Goal: Transaction & Acquisition: Purchase product/service

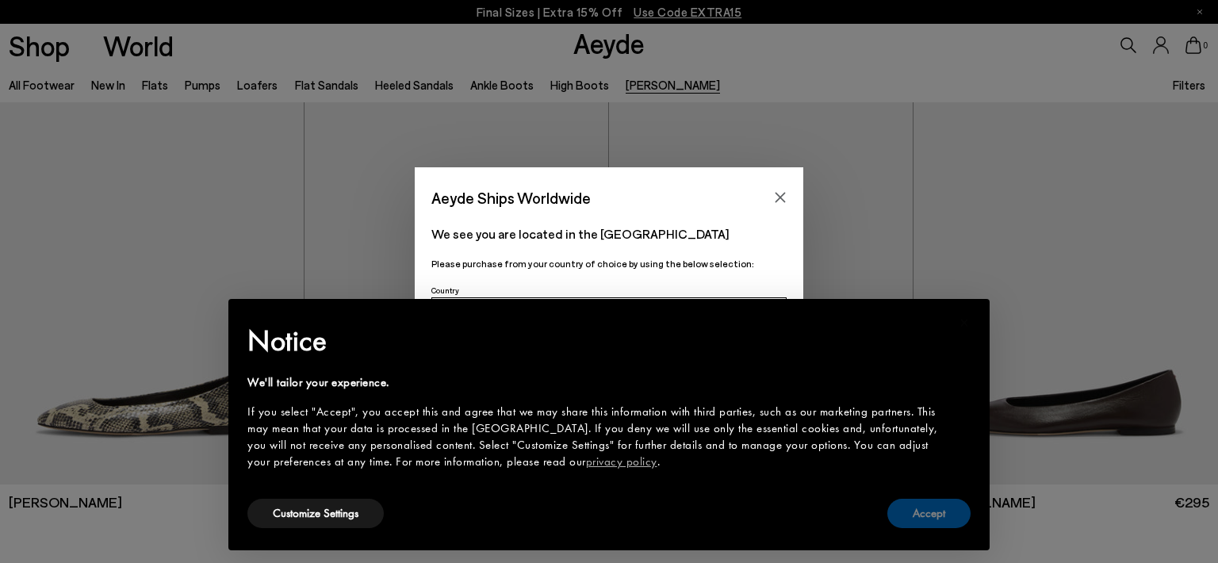
click at [913, 511] on button "Accept" at bounding box center [928, 513] width 83 height 29
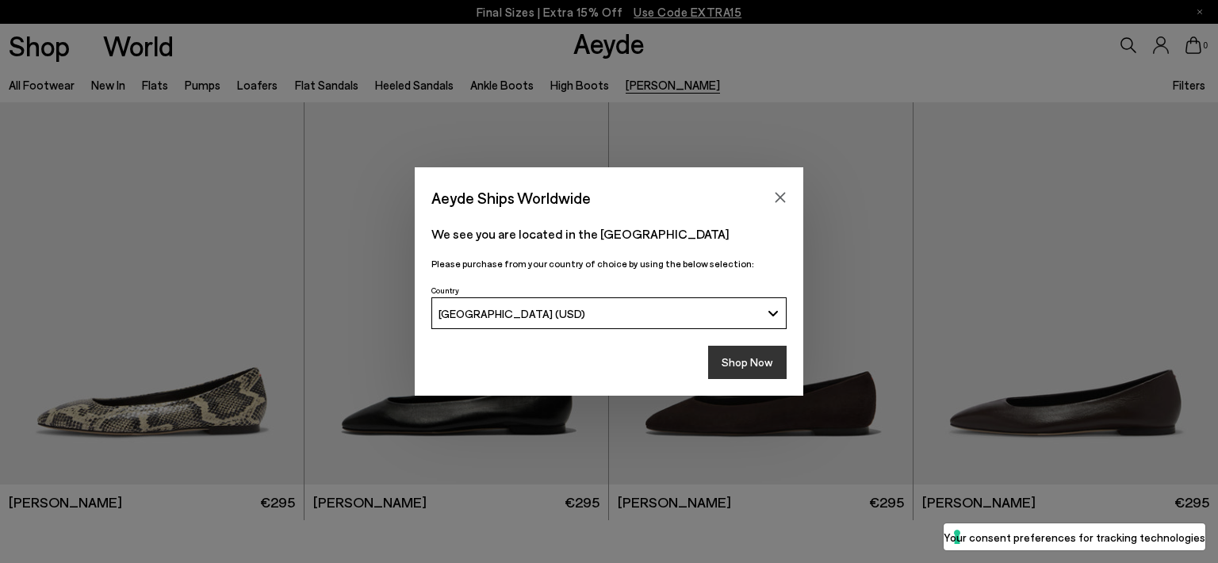
click at [739, 362] on button "Shop Now" at bounding box center [747, 362] width 78 height 33
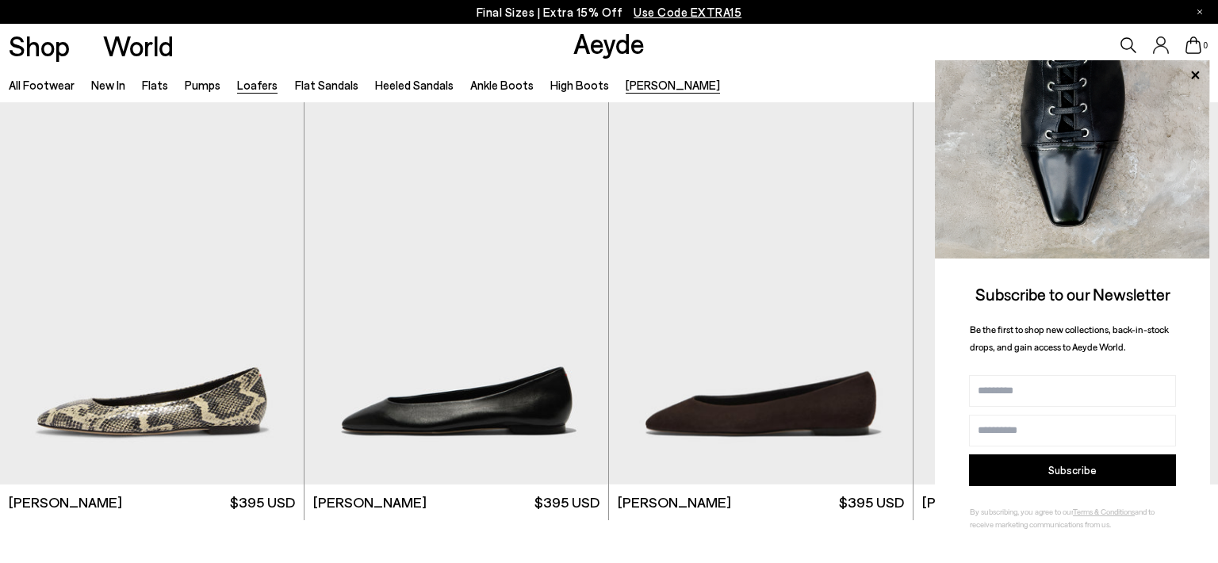
click at [249, 86] on link "Loafers" at bounding box center [257, 85] width 40 height 14
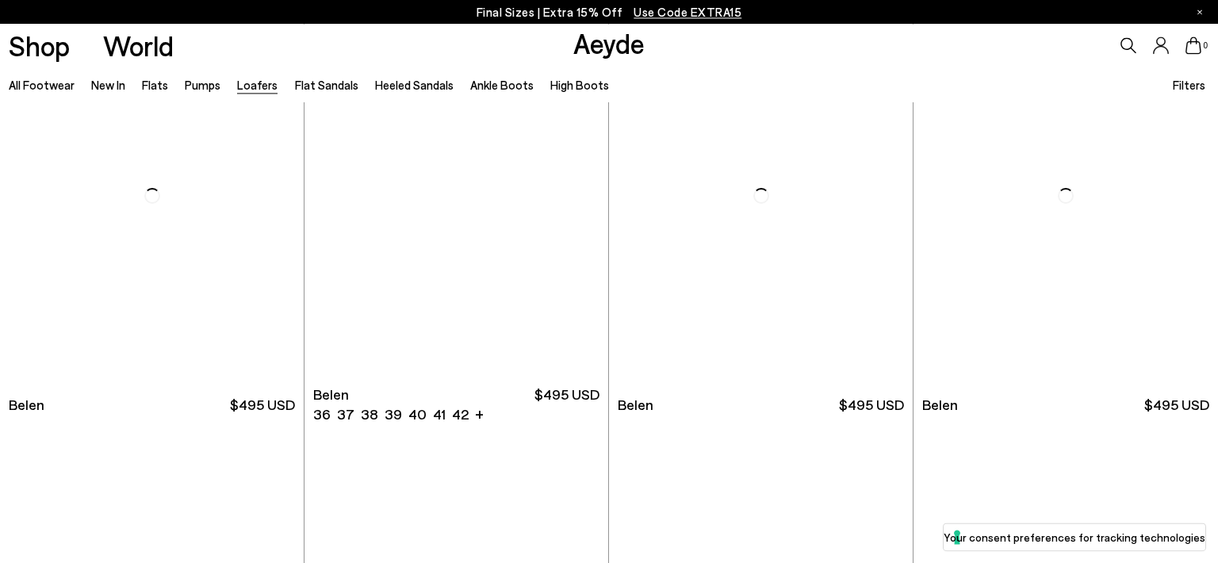
scroll to position [182, 0]
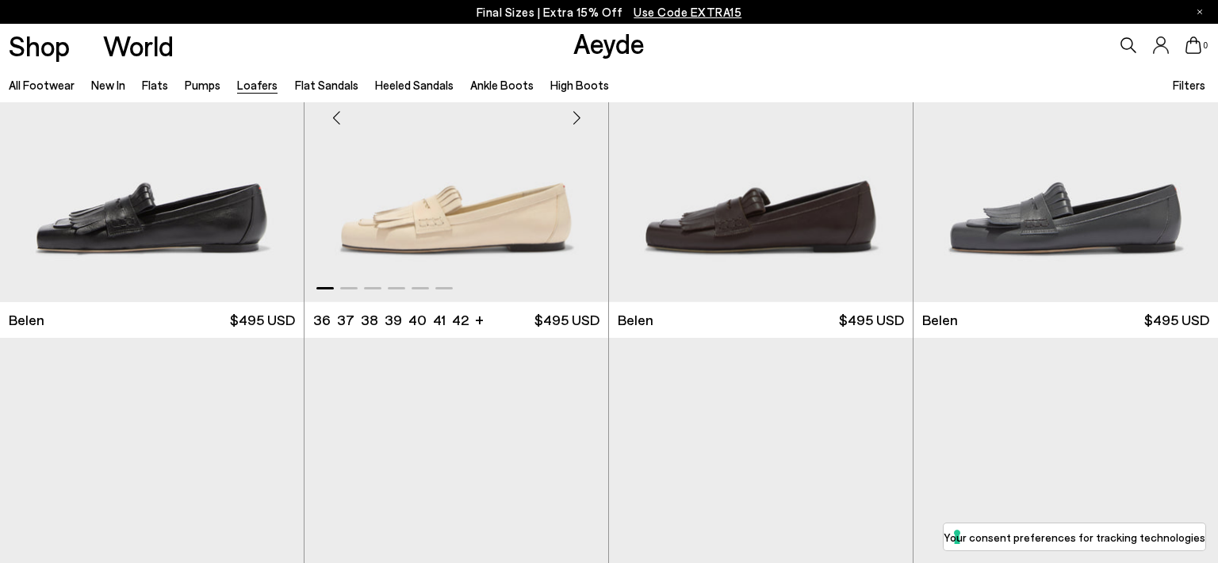
click at [579, 117] on div "Next slide" at bounding box center [577, 118] width 48 height 48
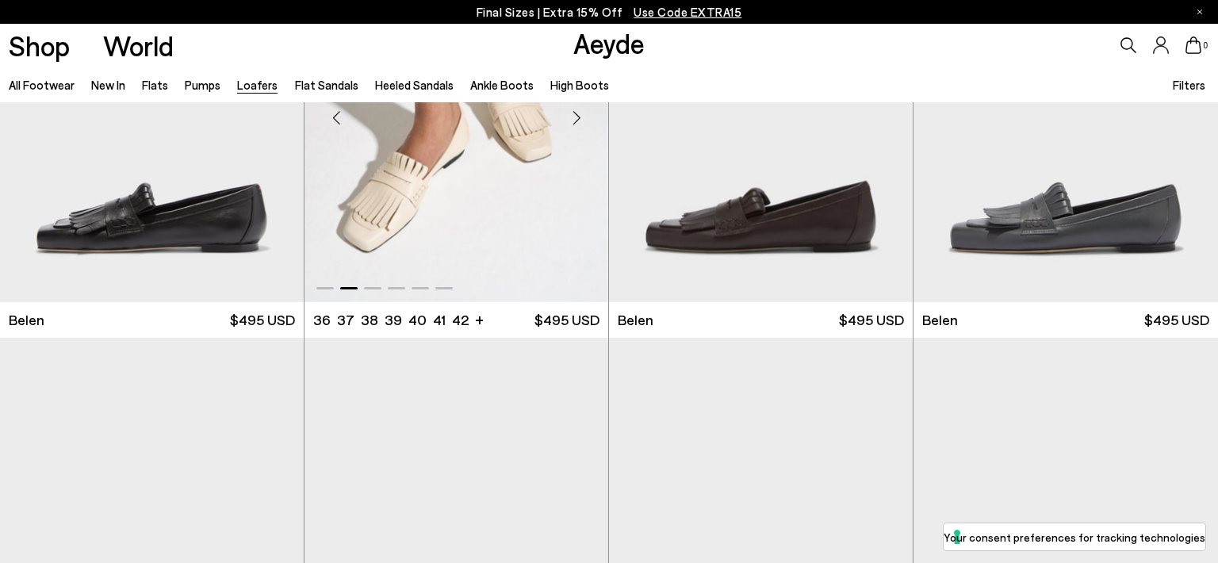
click at [579, 117] on div "Next slide" at bounding box center [577, 118] width 48 height 48
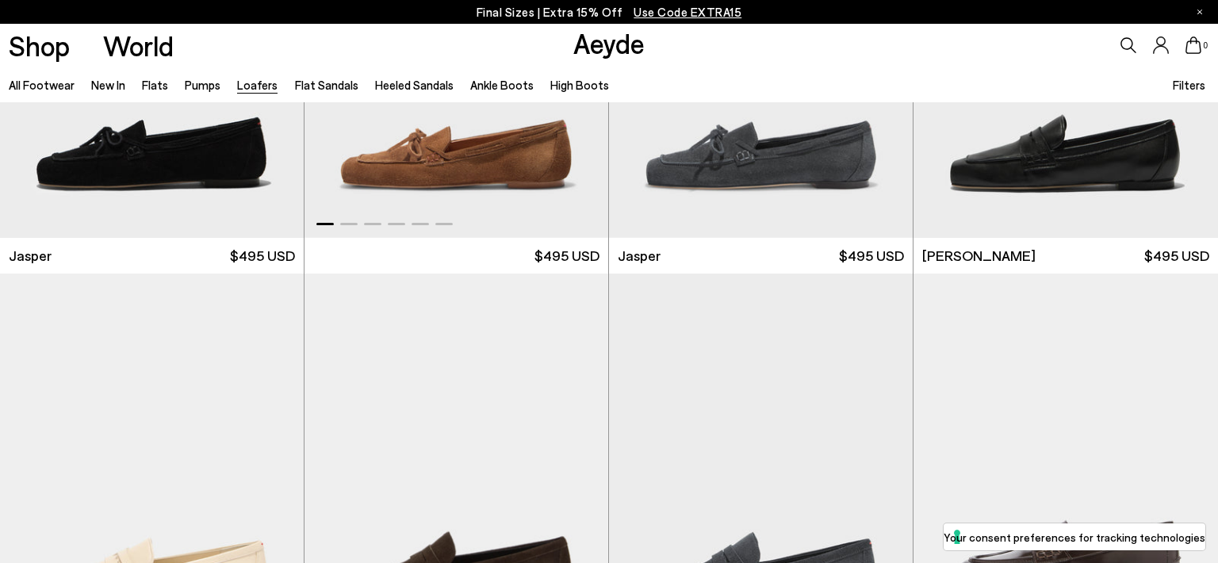
scroll to position [548, 0]
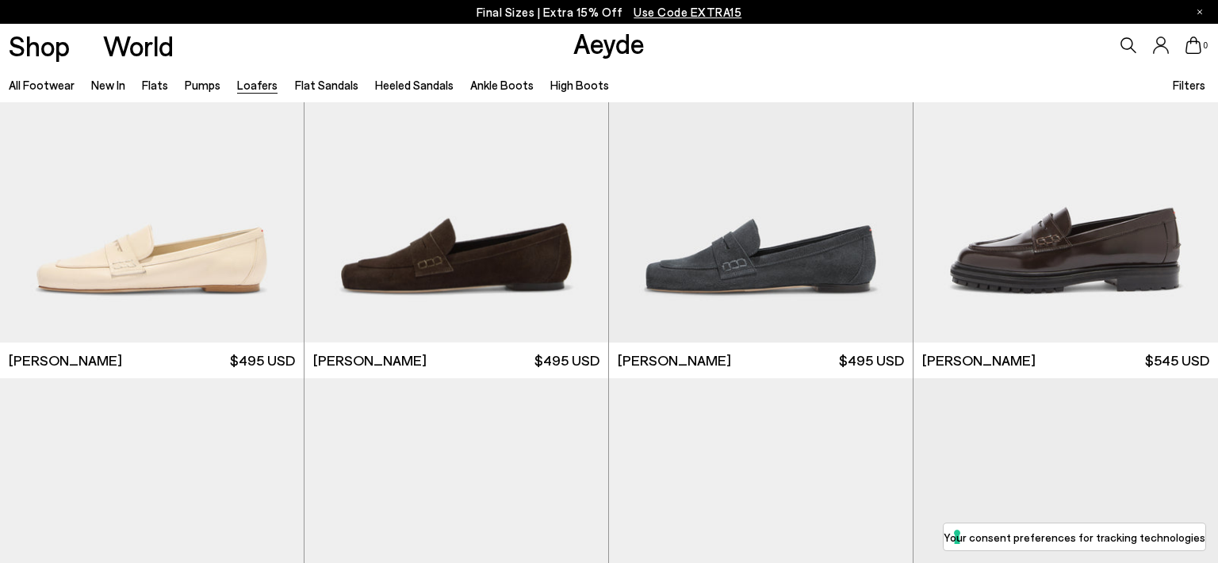
scroll to position [1005, 0]
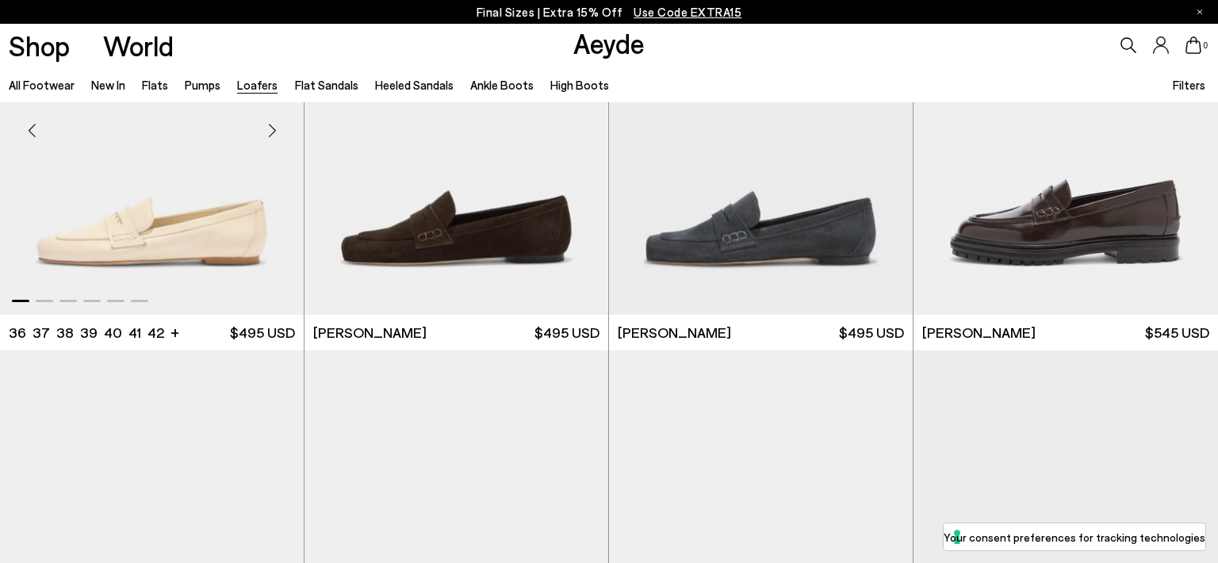
click at [270, 125] on div "Next slide" at bounding box center [272, 130] width 48 height 48
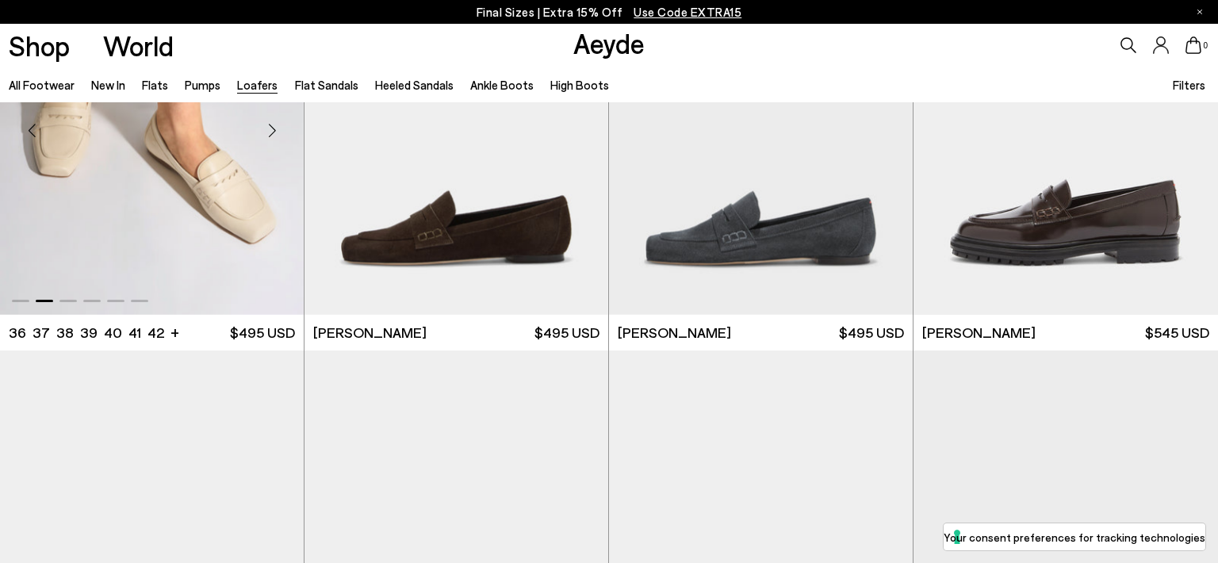
click at [270, 125] on div "Next slide" at bounding box center [272, 130] width 48 height 48
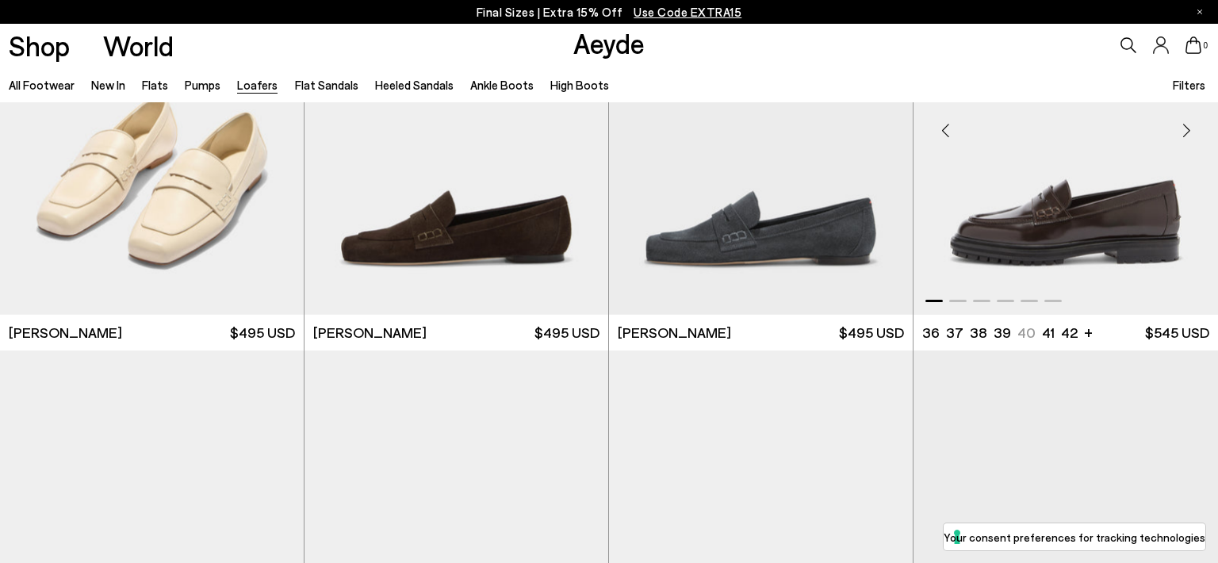
click at [1181, 135] on div "Next slide" at bounding box center [1186, 130] width 48 height 48
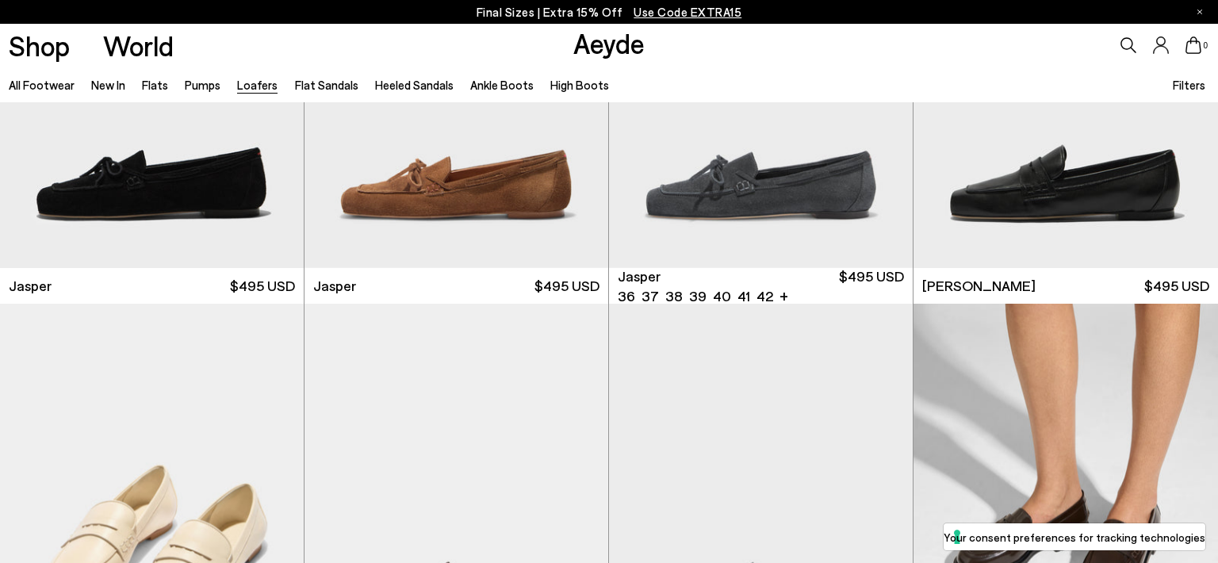
scroll to position [450, 0]
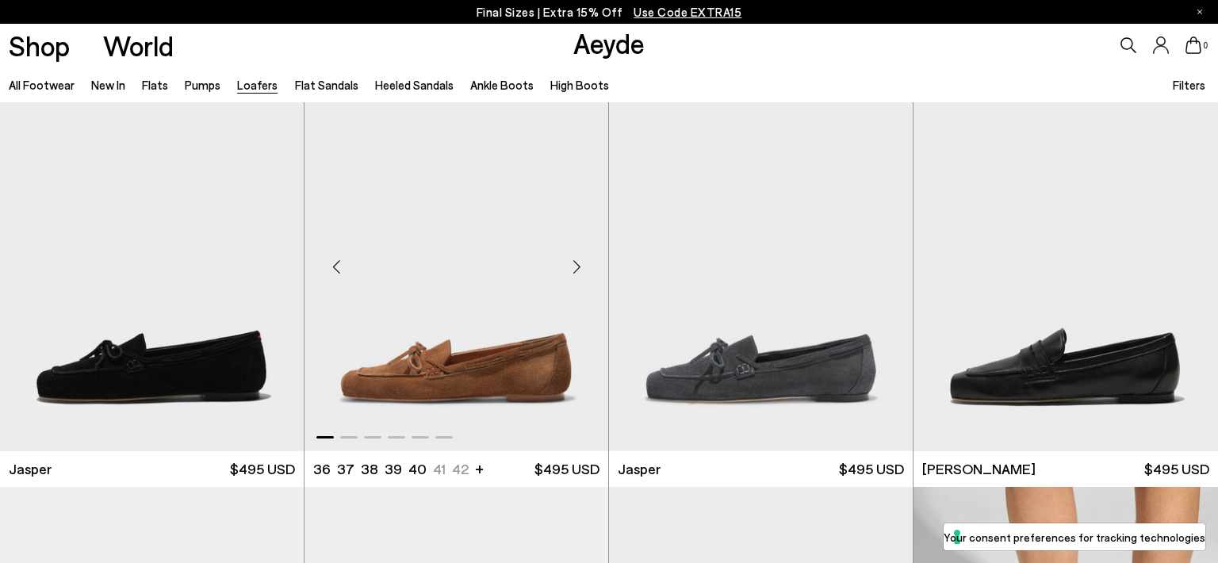
click at [576, 264] on div "Next slide" at bounding box center [577, 267] width 48 height 48
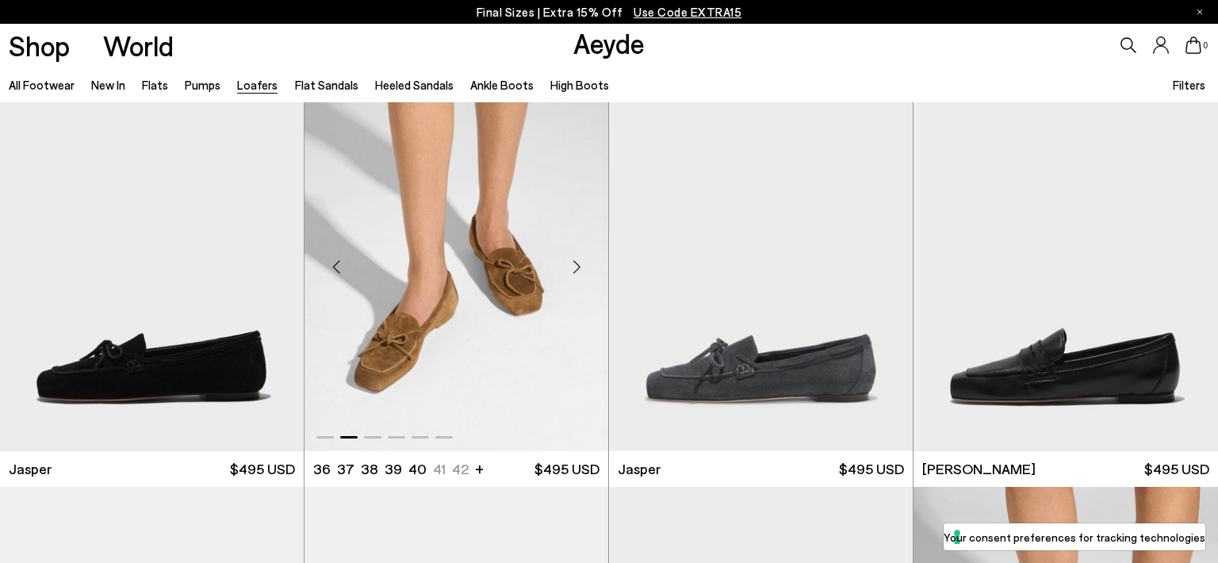
click at [576, 264] on div "Next slide" at bounding box center [577, 267] width 48 height 48
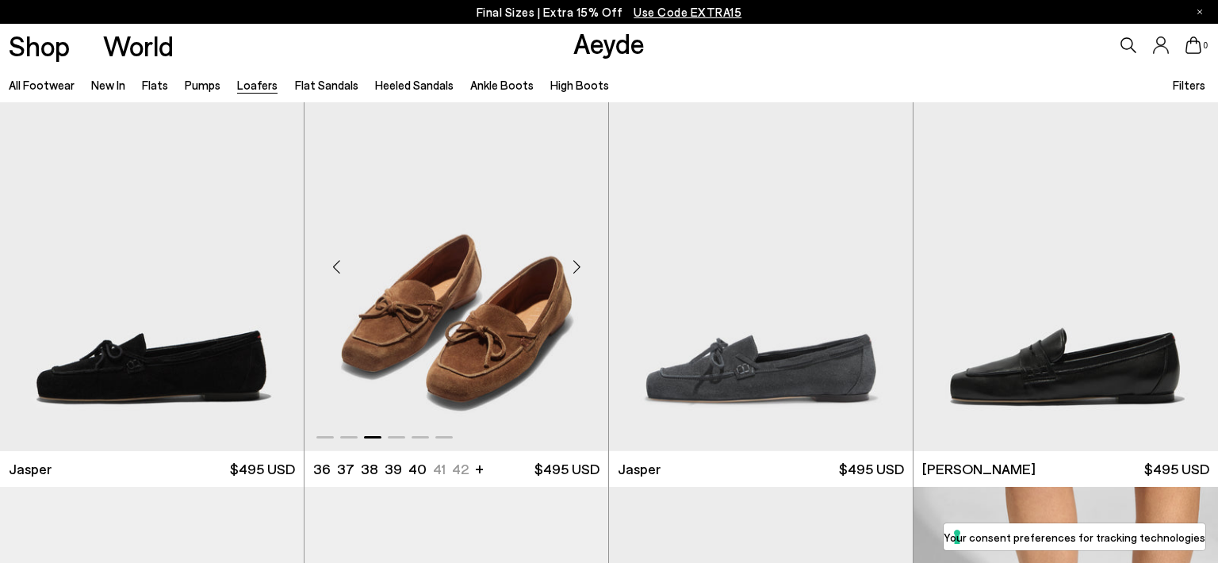
click at [576, 264] on div "Next slide" at bounding box center [577, 267] width 48 height 48
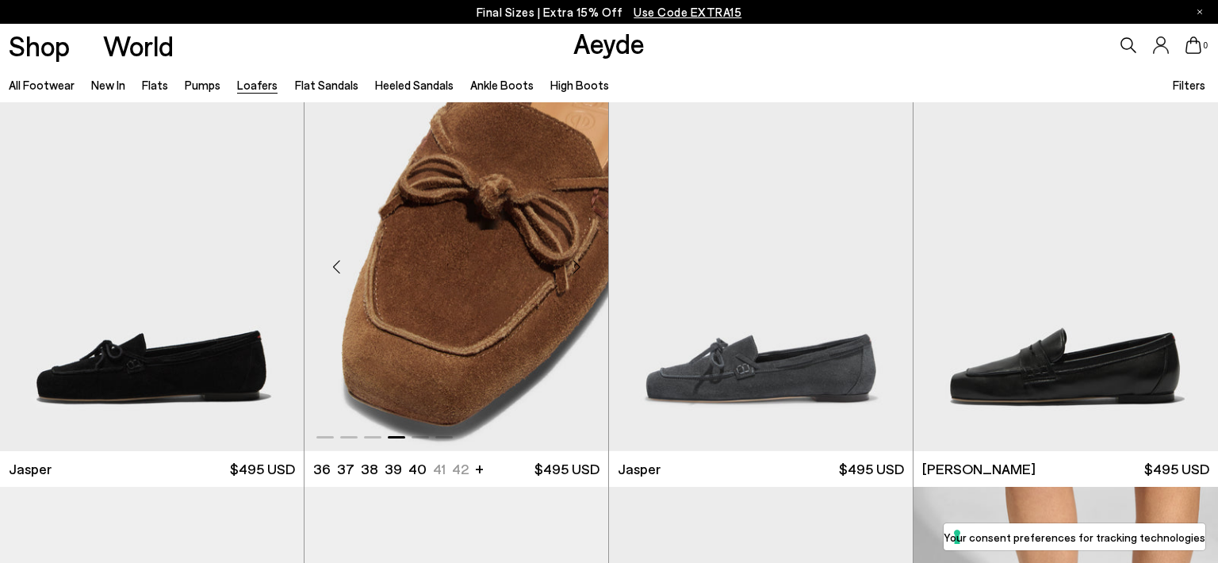
scroll to position [0, 0]
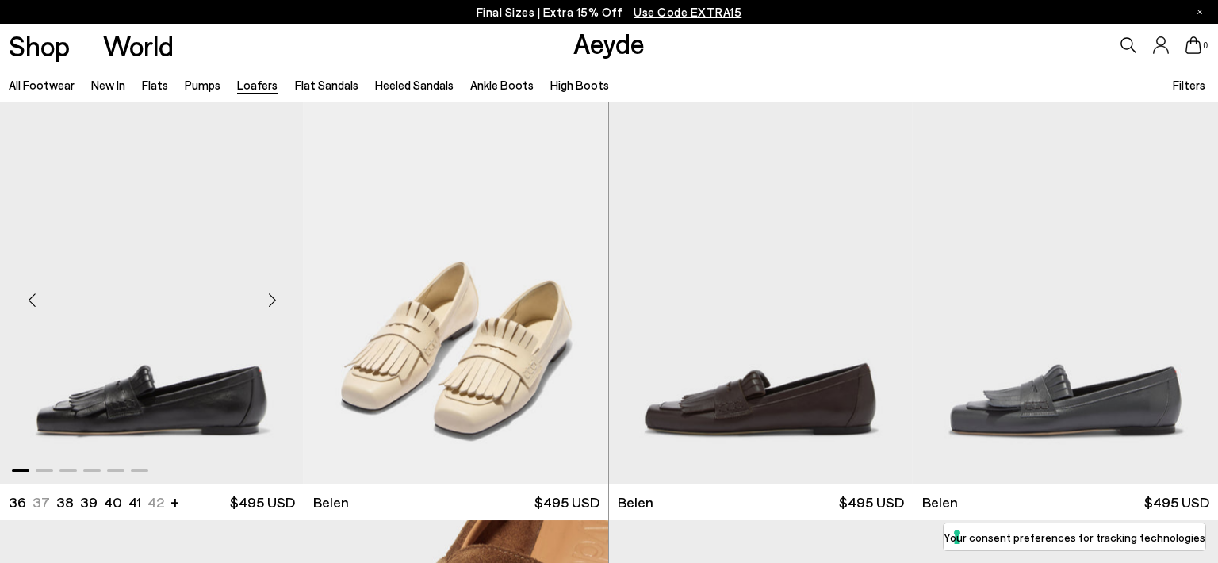
click at [203, 358] on img "1 / 6" at bounding box center [152, 292] width 304 height 381
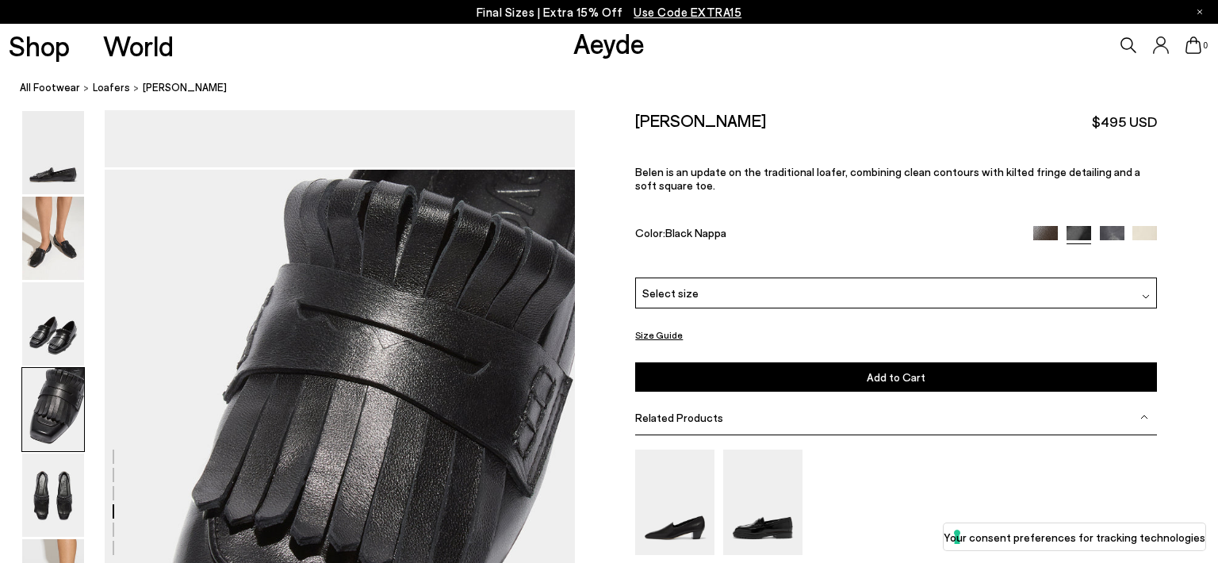
scroll to position [2100, 0]
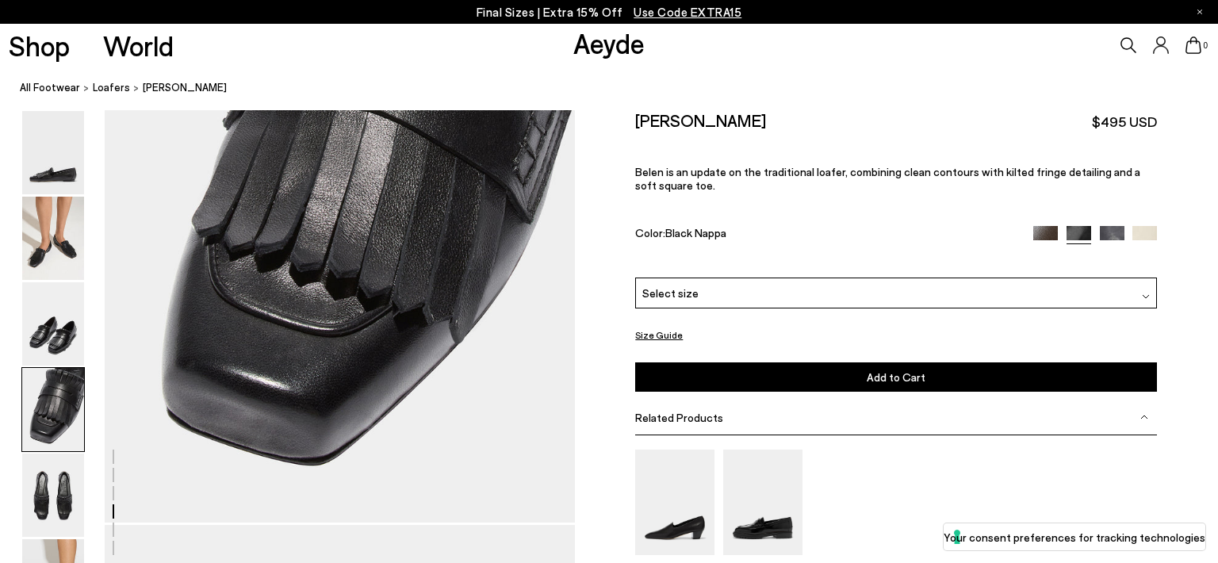
click at [723, 296] on div "Select size" at bounding box center [896, 293] width 522 height 31
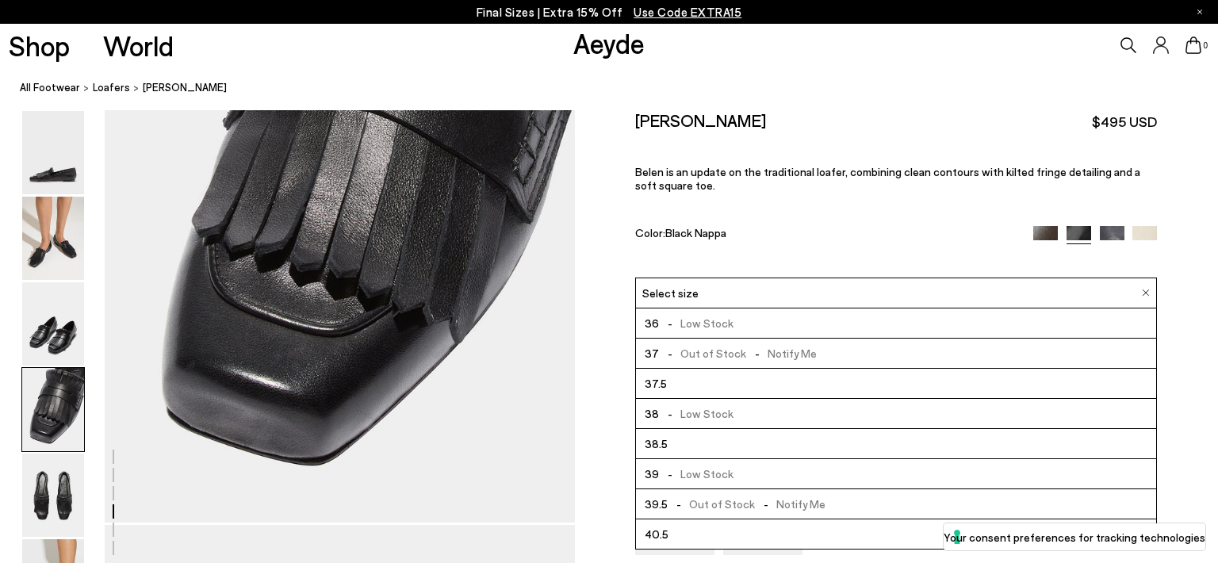
scroll to position [88, 0]
click at [691, 500] on span "- Low Stock" at bounding box center [692, 506] width 75 height 20
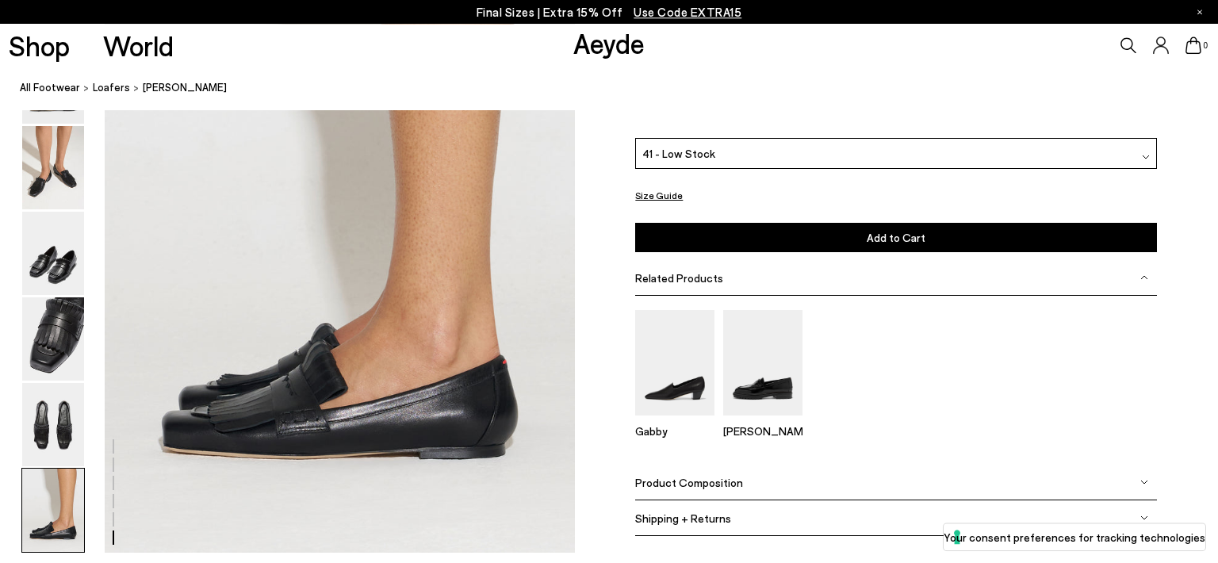
scroll to position [3288, 0]
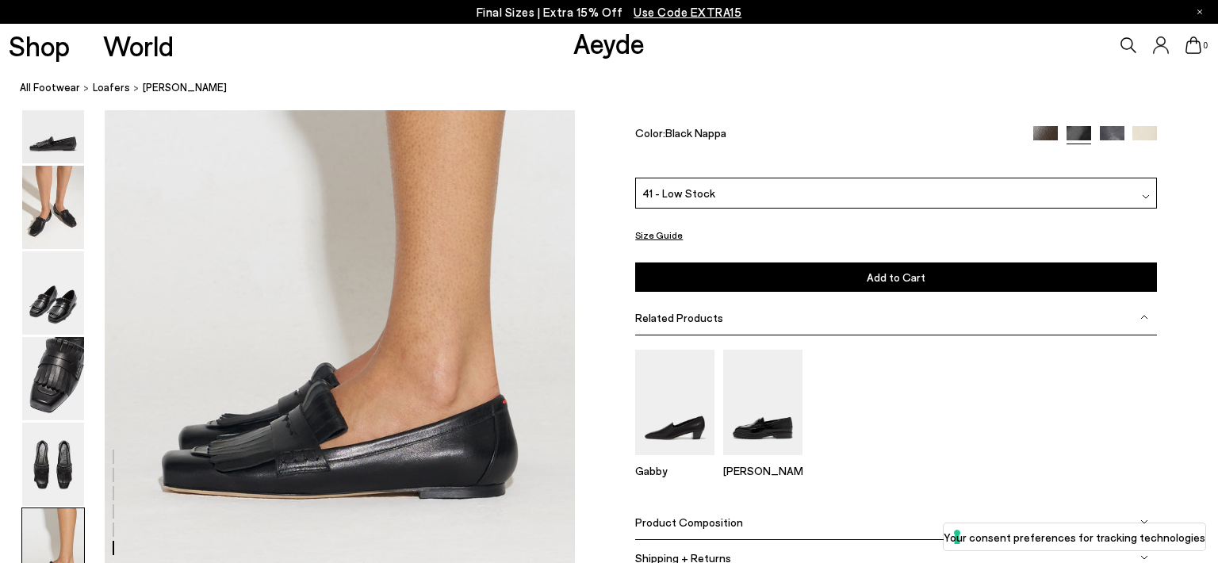
click at [659, 232] on button "Size Guide" at bounding box center [659, 235] width 48 height 20
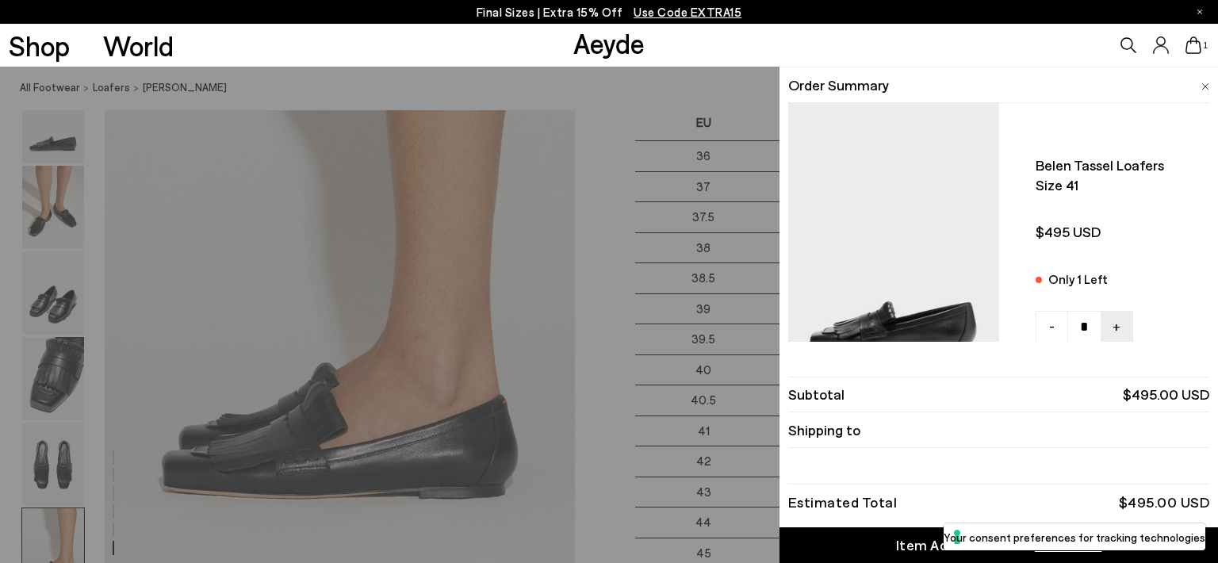
click at [661, 68] on div "Quick Add Color Size View Details Order Summary Belen tassel loafers Size 41 On…" at bounding box center [609, 315] width 1218 height 496
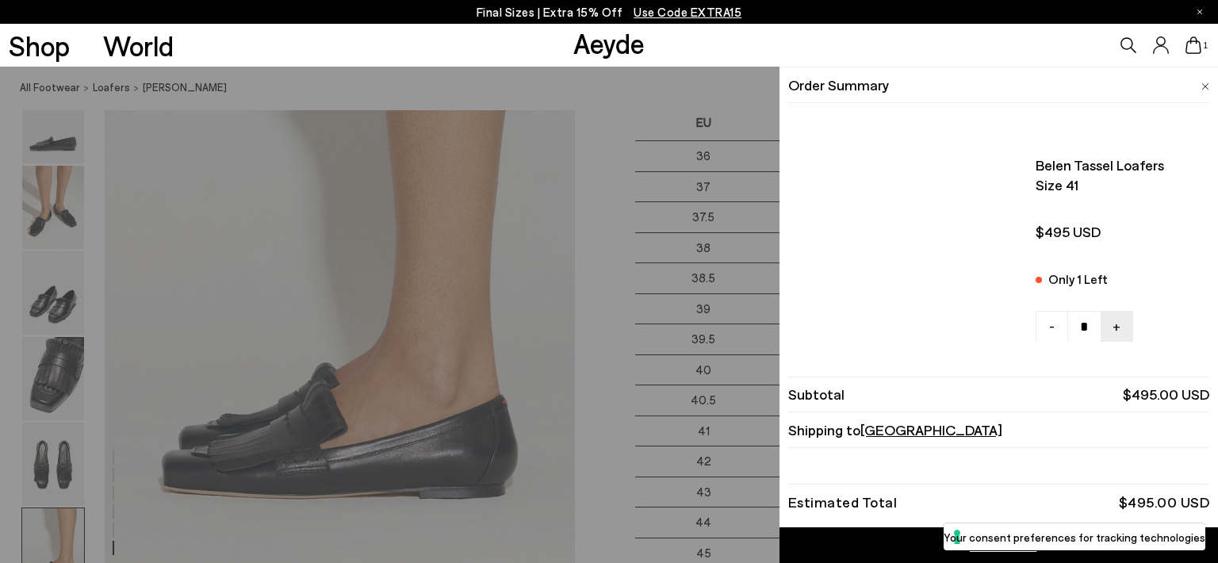
click at [1189, 47] on icon at bounding box center [1193, 44] width 16 height 17
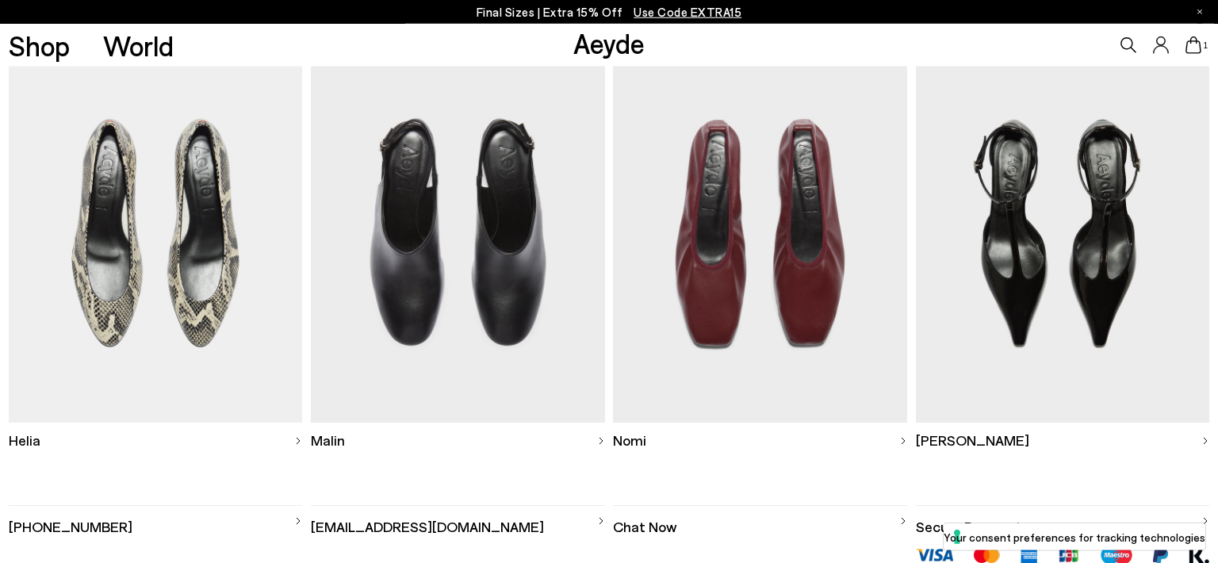
scroll to position [548, 0]
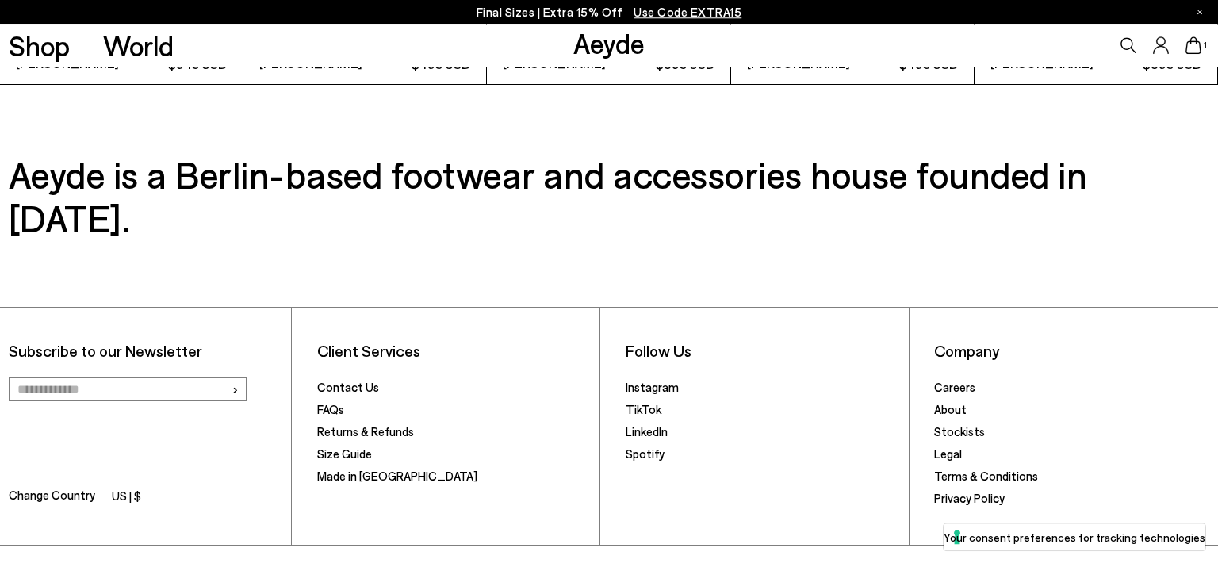
scroll to position [4362, 0]
